Goal: Information Seeking & Learning: Find specific page/section

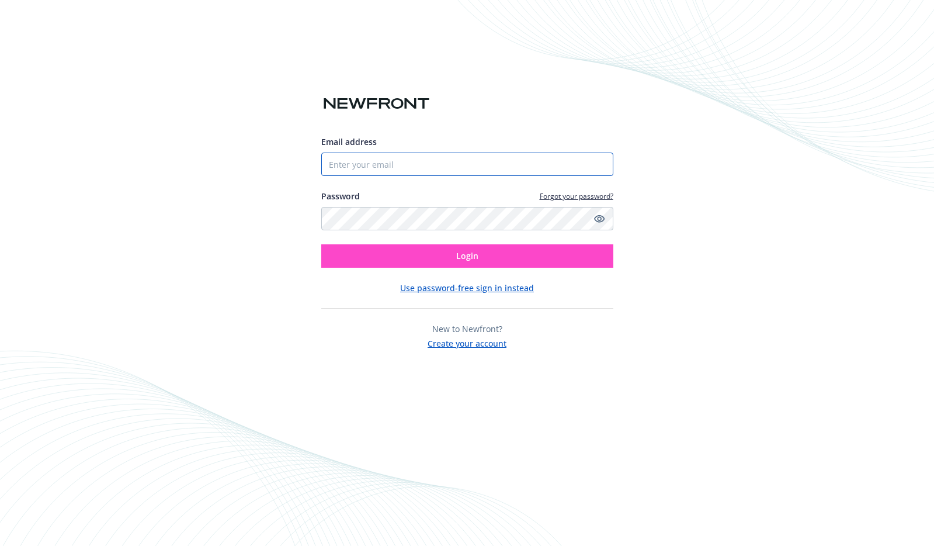
type input "[PERSON_NAME][EMAIL_ADDRESS][PERSON_NAME][DOMAIN_NAME]"
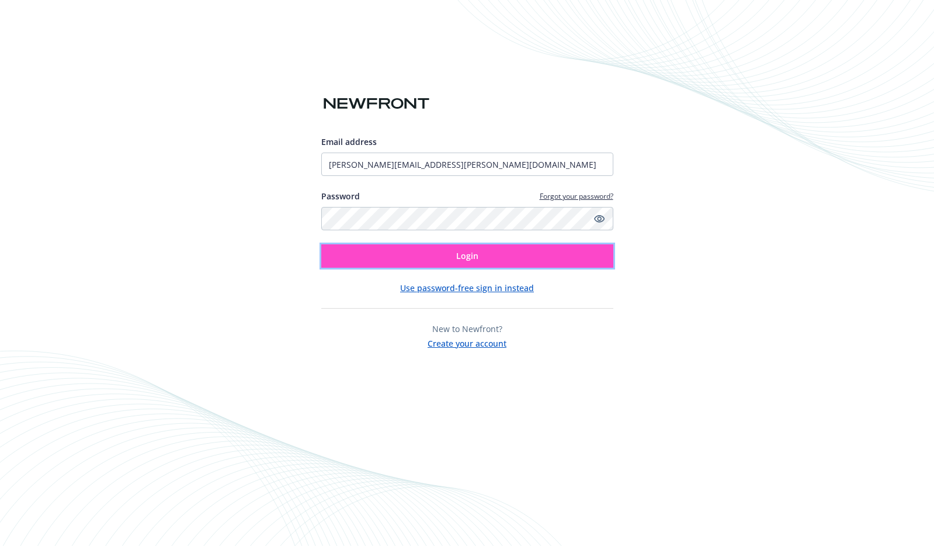
click at [404, 257] on button "Login" at bounding box center [467, 255] width 292 height 23
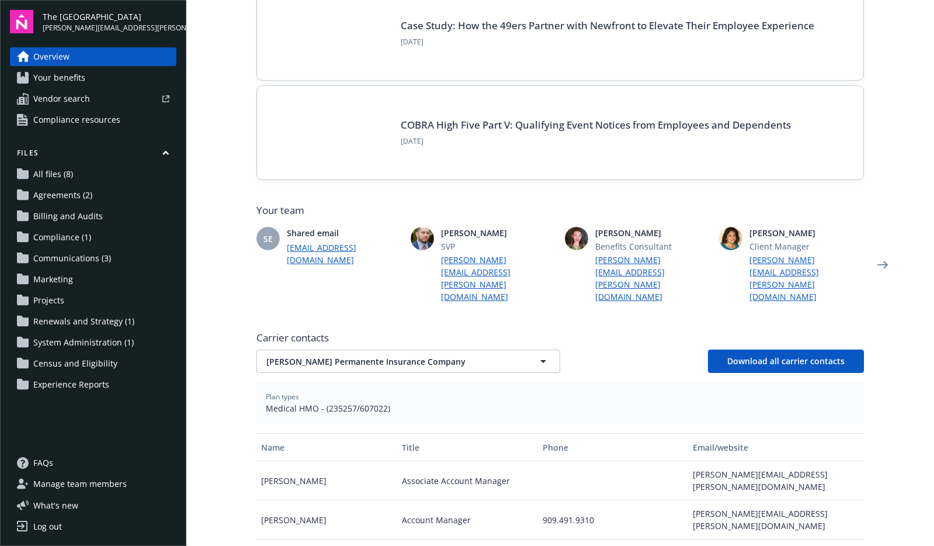
scroll to position [124, 0]
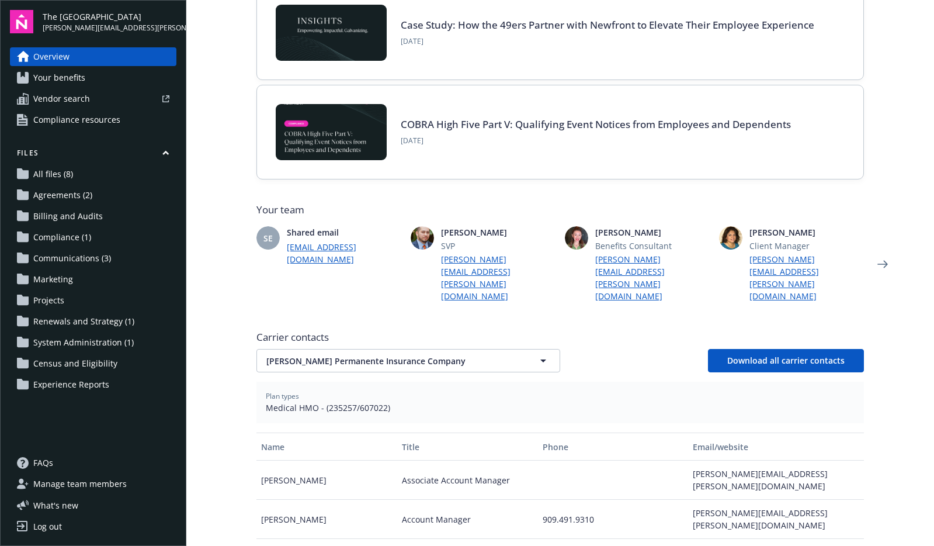
click at [56, 191] on span "Agreements (2)" at bounding box center [62, 195] width 59 height 19
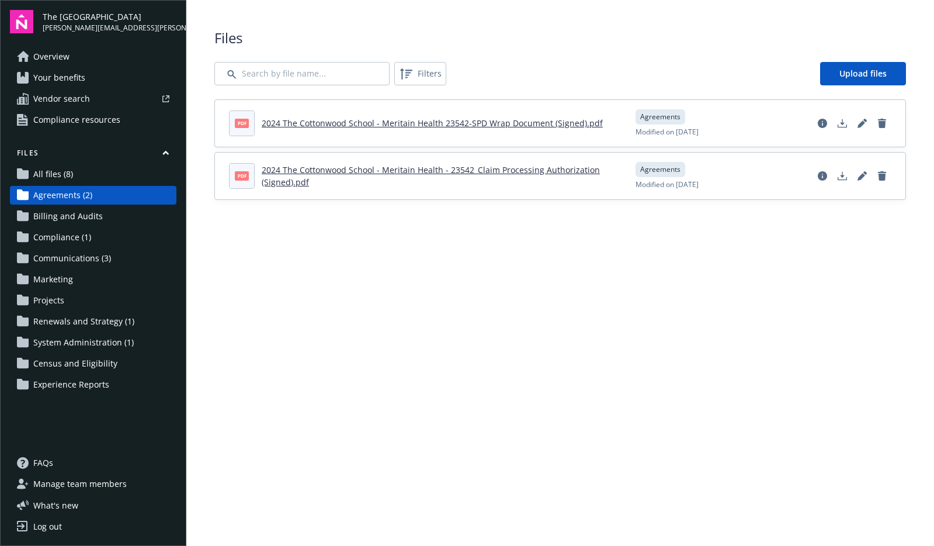
click at [61, 179] on span "All files (8)" at bounding box center [53, 174] width 40 height 19
